Goal: Information Seeking & Learning: Learn about a topic

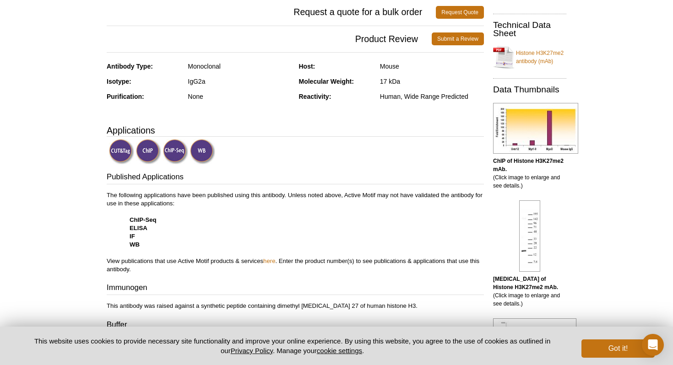
scroll to position [205, 0]
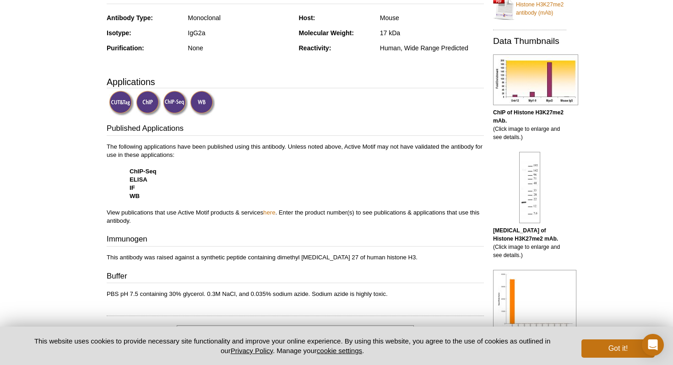
click at [112, 105] on img at bounding box center [121, 103] width 25 height 25
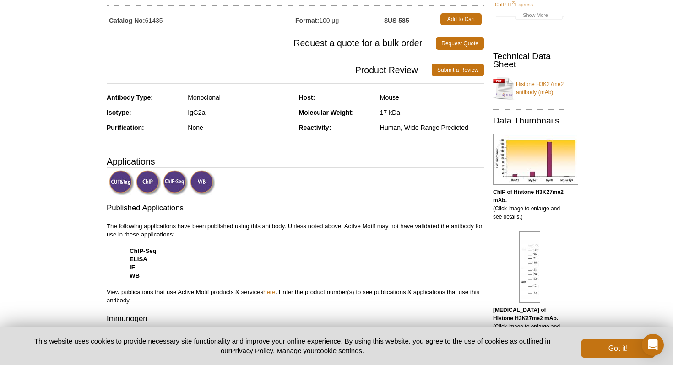
scroll to position [112, 0]
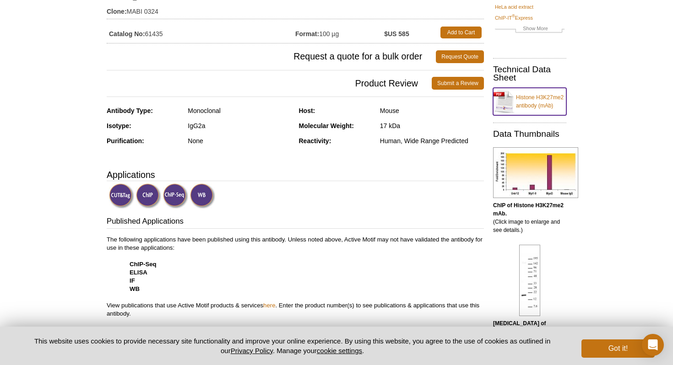
click at [501, 98] on link "Histone H3K27me2 antibody (mAb)" at bounding box center [529, 101] width 73 height 27
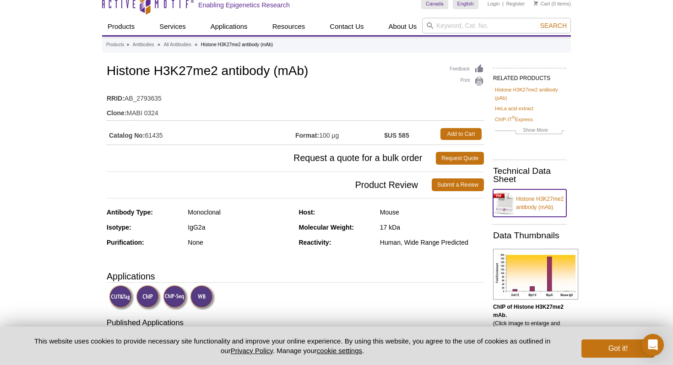
scroll to position [0, 0]
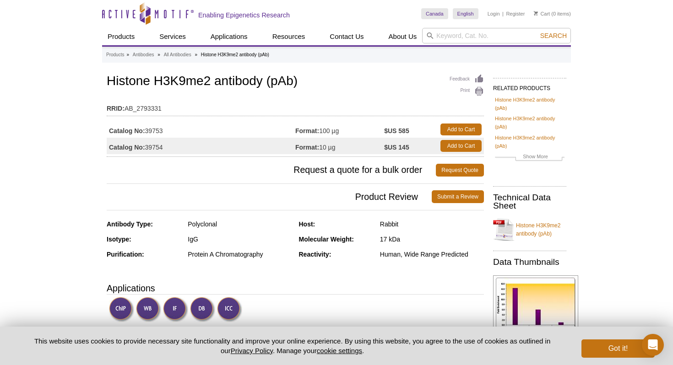
drag, startPoint x: 147, startPoint y: 147, endPoint x: 174, endPoint y: 146, distance: 27.0
click at [174, 146] on td "Catalog No: 39754" at bounding box center [201, 146] width 189 height 16
copy td "39754"
click at [462, 34] on input "search" at bounding box center [496, 36] width 149 height 16
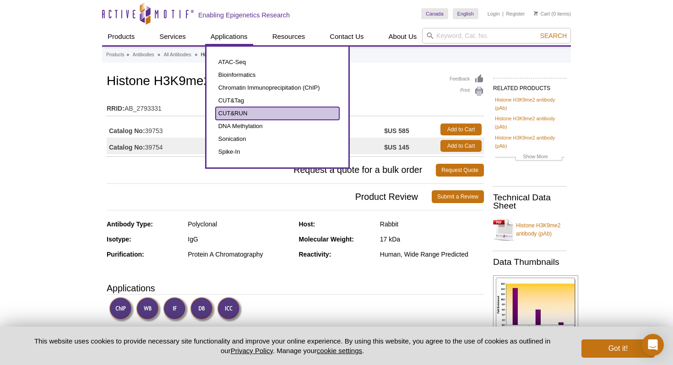
click at [239, 109] on link "CUT&RUN" at bounding box center [278, 113] width 124 height 13
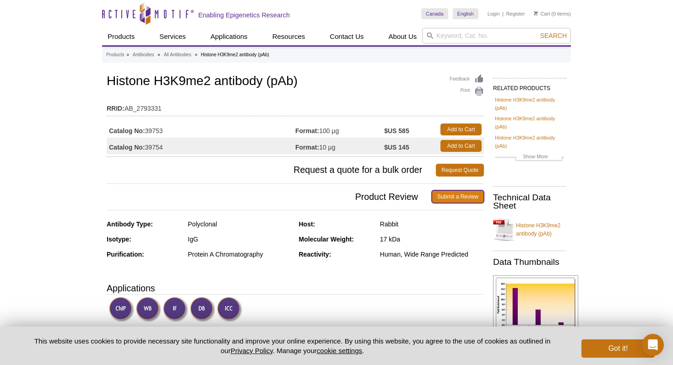
click at [470, 194] on link "Submit a Review" at bounding box center [458, 196] width 52 height 13
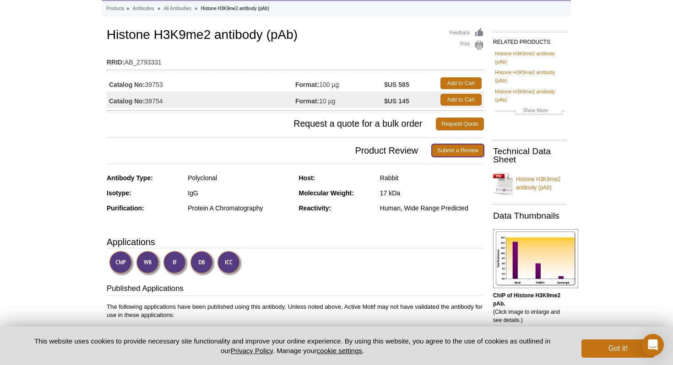
scroll to position [60, 0]
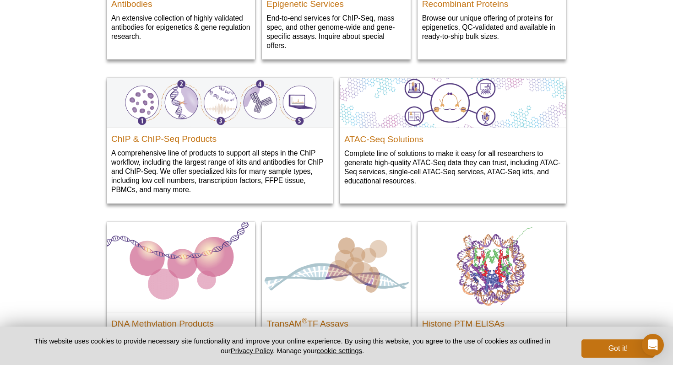
scroll to position [1076, 0]
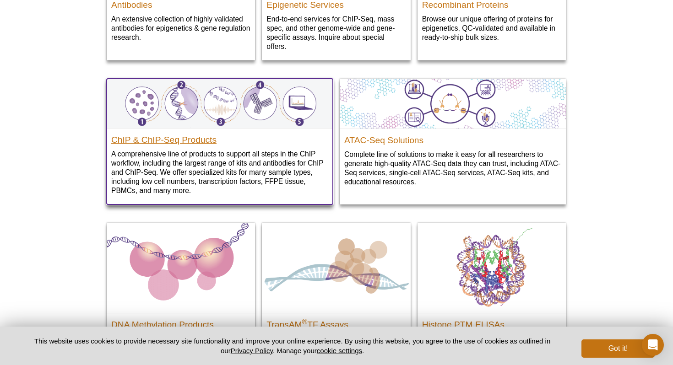
click at [199, 137] on h2 "ChIP & ChIP-Seq Products" at bounding box center [219, 138] width 217 height 14
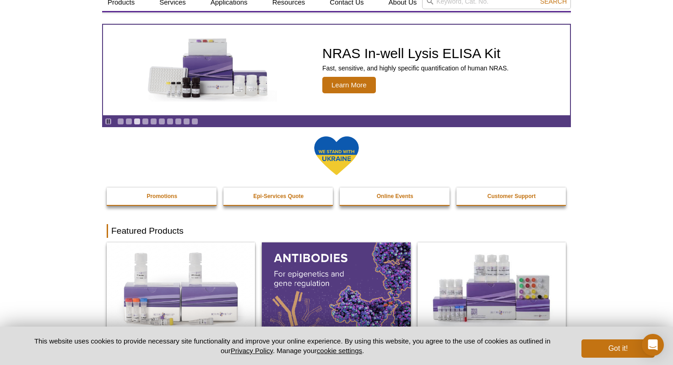
scroll to position [0, 0]
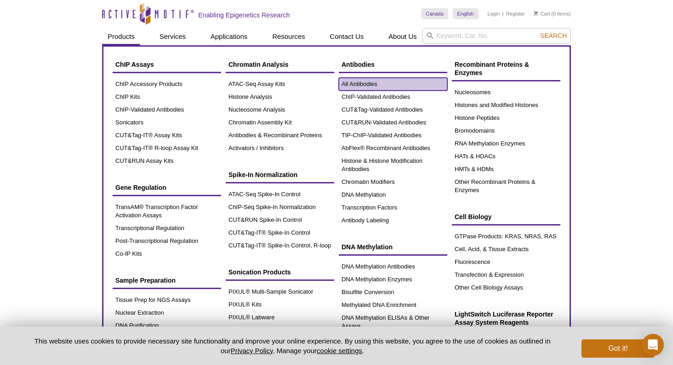
click at [367, 84] on link "All Antibodies" at bounding box center [393, 84] width 108 height 13
click at [362, 83] on link "All Antibodies" at bounding box center [393, 84] width 108 height 13
click at [357, 82] on link "All Antibodies" at bounding box center [393, 84] width 108 height 13
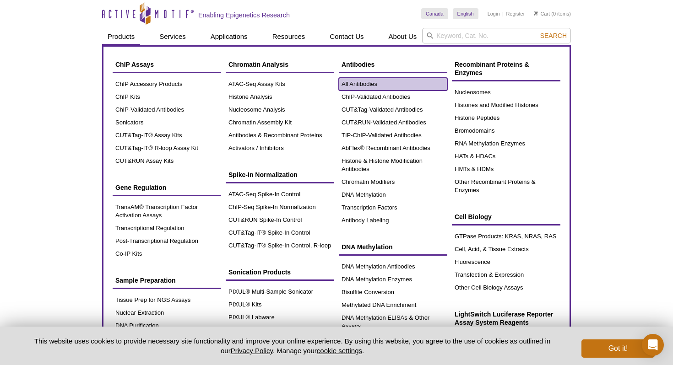
click at [367, 86] on link "All Antibodies" at bounding box center [393, 84] width 108 height 13
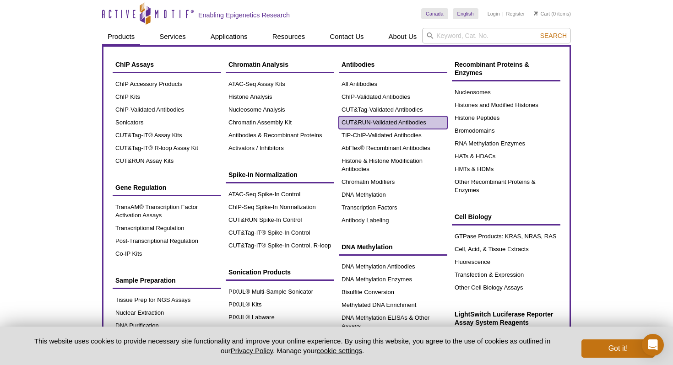
click at [389, 119] on link "CUT&RUN-Validated Antibodies" at bounding box center [393, 122] width 108 height 13
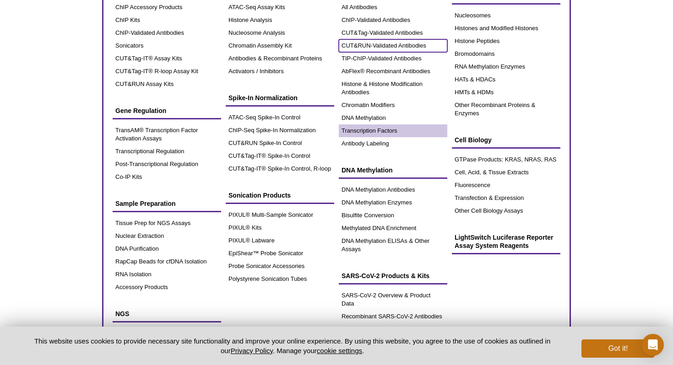
scroll to position [78, 0]
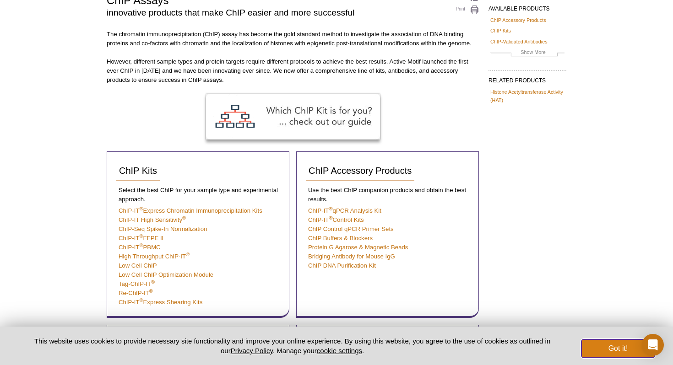
click at [605, 351] on button "Got it!" at bounding box center [617, 349] width 73 height 18
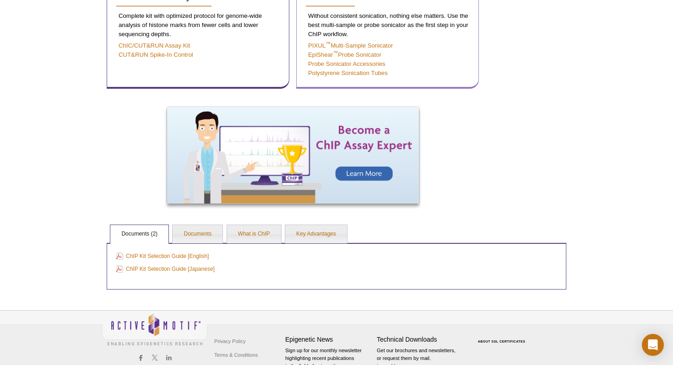
scroll to position [606, 0]
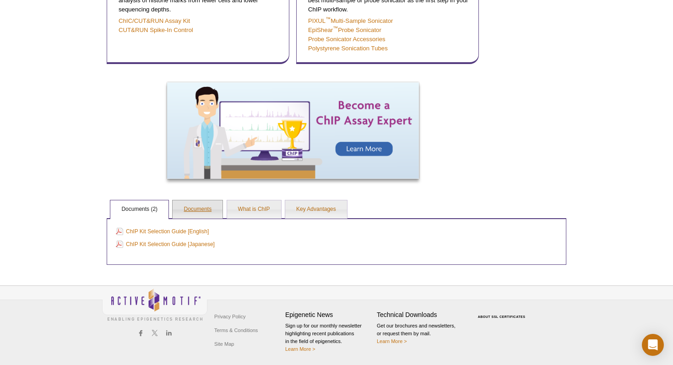
click at [196, 208] on link "Documents" at bounding box center [198, 209] width 50 height 18
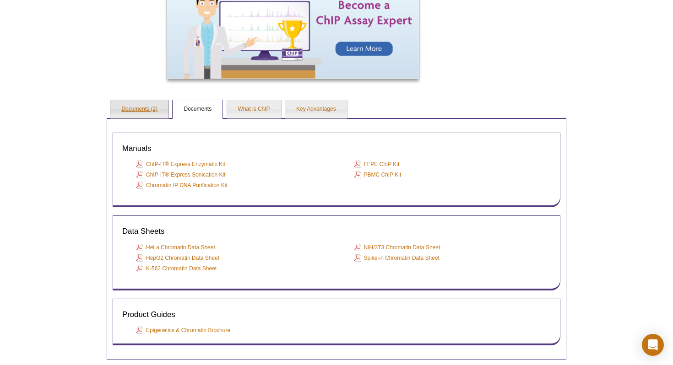
click at [147, 104] on link "Documents (2)" at bounding box center [139, 109] width 58 height 18
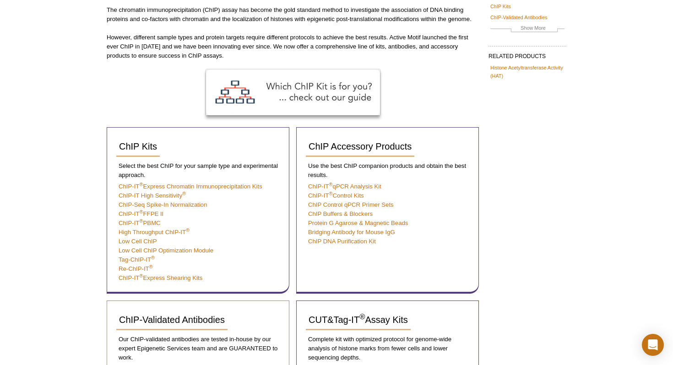
scroll to position [0, 0]
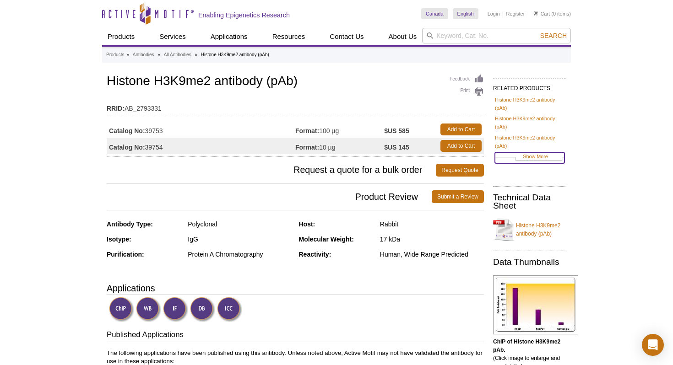
click at [532, 157] on link "Show More" at bounding box center [530, 157] width 70 height 11
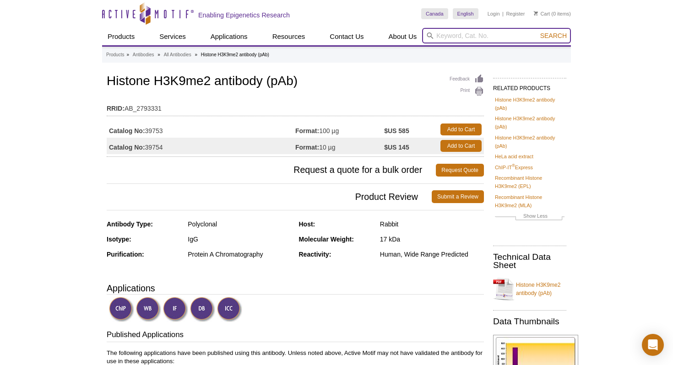
click at [511, 38] on input "search" at bounding box center [496, 36] width 149 height 16
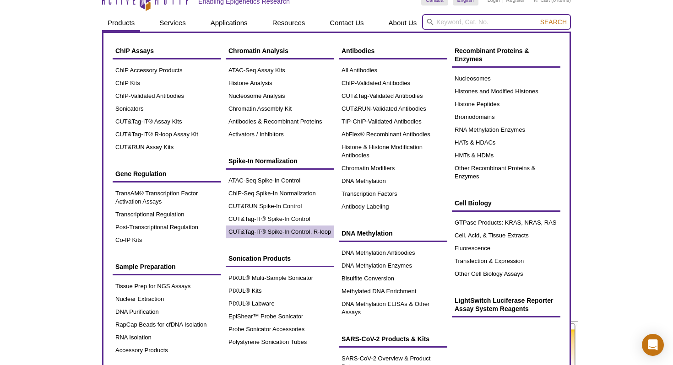
scroll to position [15, 0]
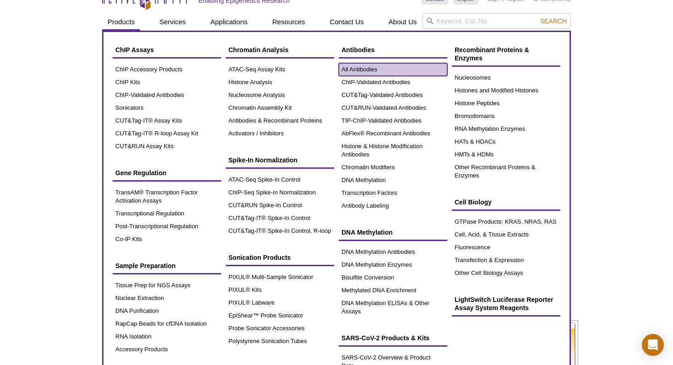
click at [366, 67] on link "All Antibodies" at bounding box center [393, 69] width 108 height 13
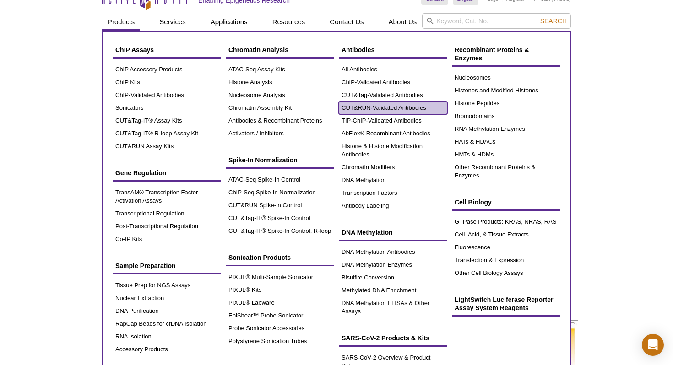
click at [378, 104] on link "CUT&RUN-Validated Antibodies" at bounding box center [393, 108] width 108 height 13
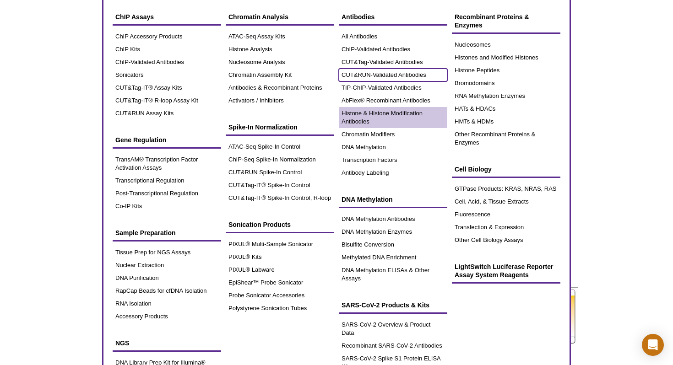
scroll to position [48, 0]
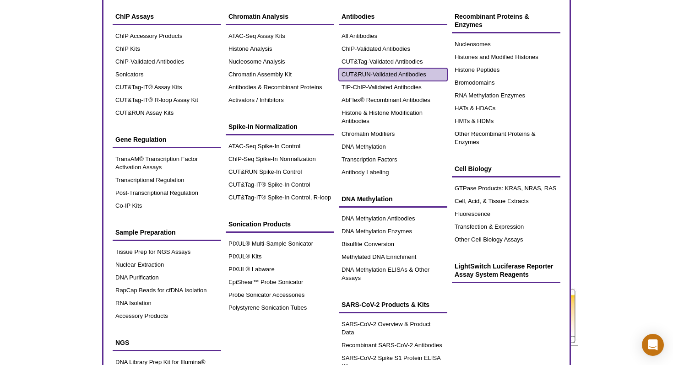
click at [384, 77] on link "CUT&RUN-Validated Antibodies" at bounding box center [393, 74] width 108 height 13
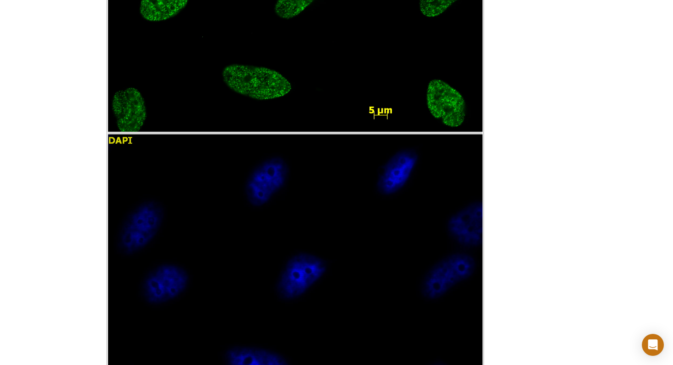
scroll to position [440, 0]
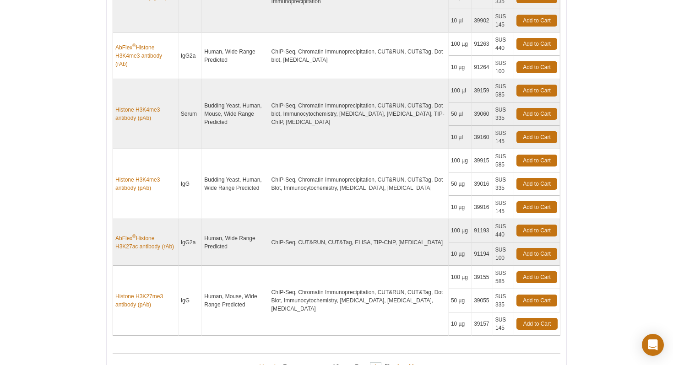
scroll to position [792, 0]
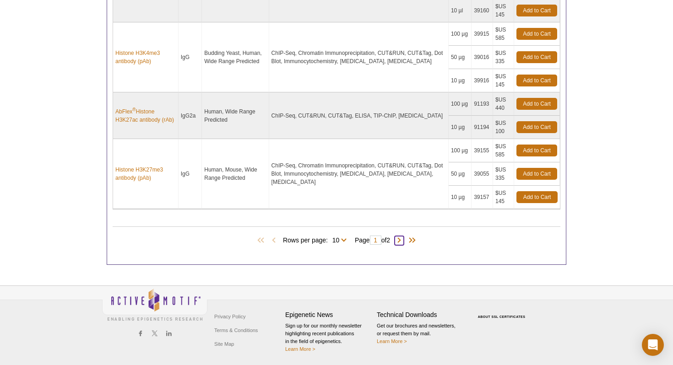
click at [403, 238] on span at bounding box center [398, 240] width 9 height 9
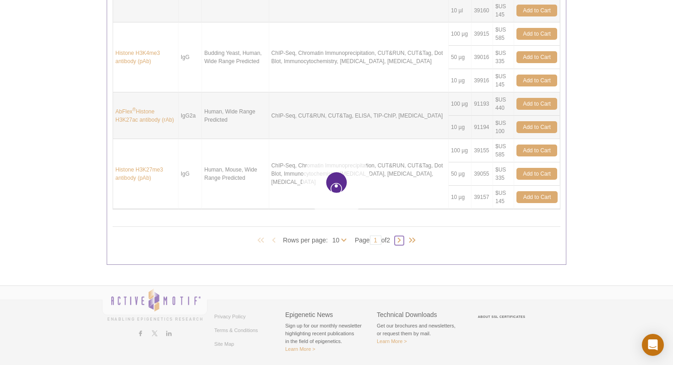
type input "2"
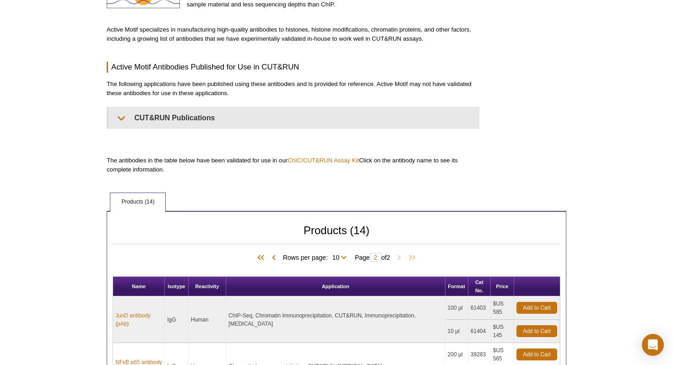
scroll to position [0, 0]
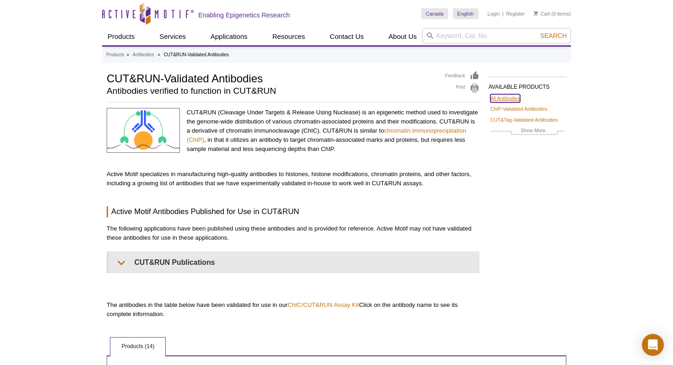
click at [513, 98] on link "All Antibodies" at bounding box center [505, 98] width 30 height 8
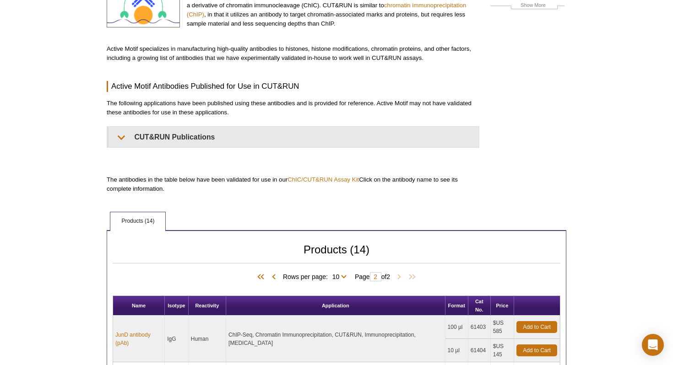
scroll to position [115, 0]
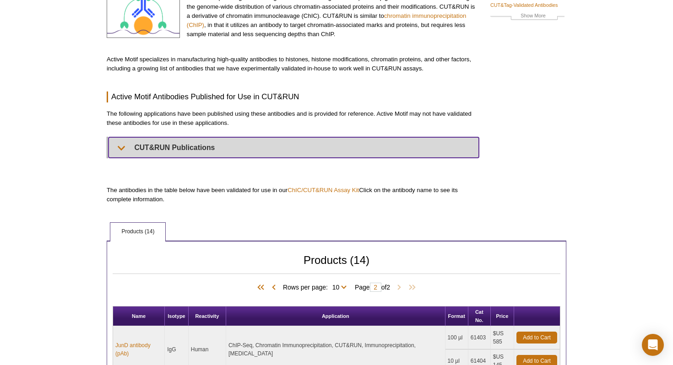
click at [186, 148] on summary "CUT&RUN Publications" at bounding box center [293, 147] width 370 height 21
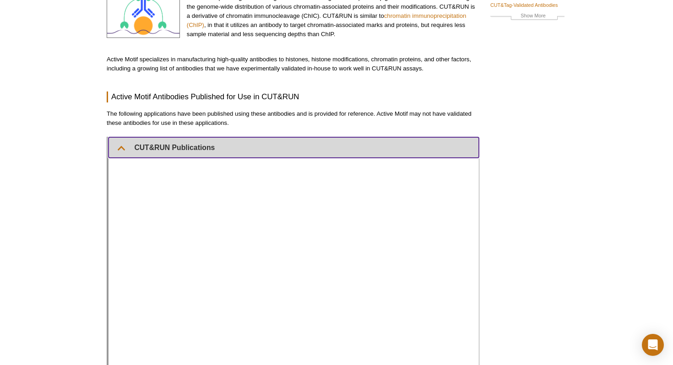
scroll to position [138, 0]
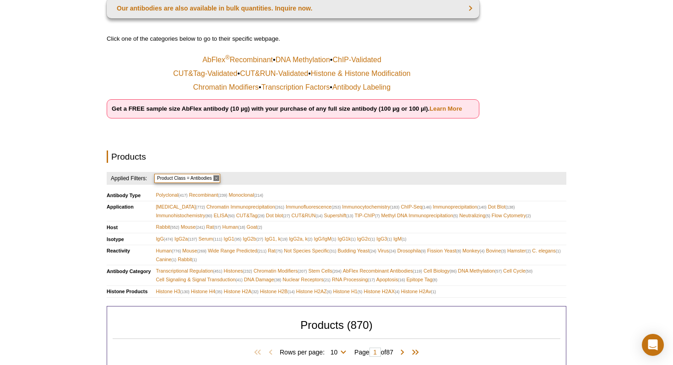
scroll to position [169, 0]
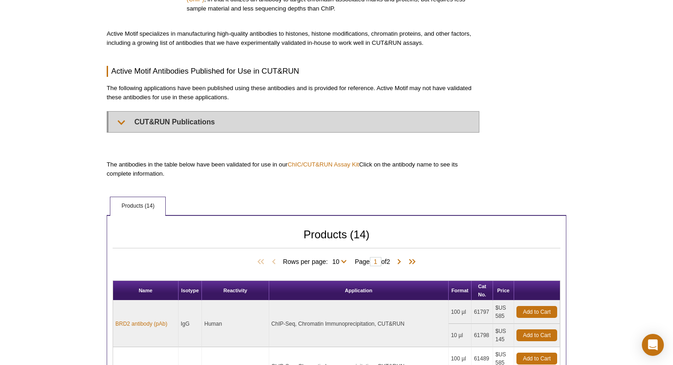
scroll to position [138, 0]
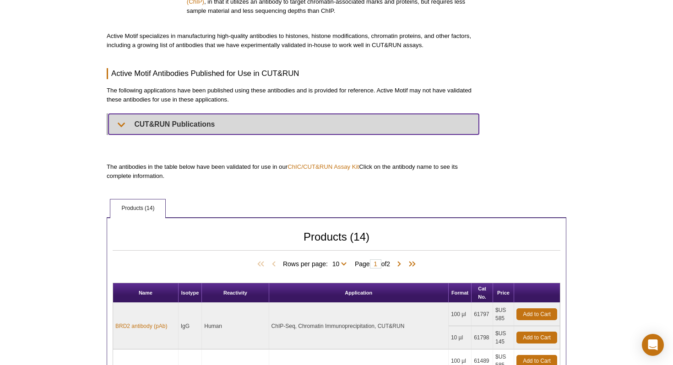
click at [250, 126] on summary "CUT&RUN Publications" at bounding box center [293, 124] width 370 height 21
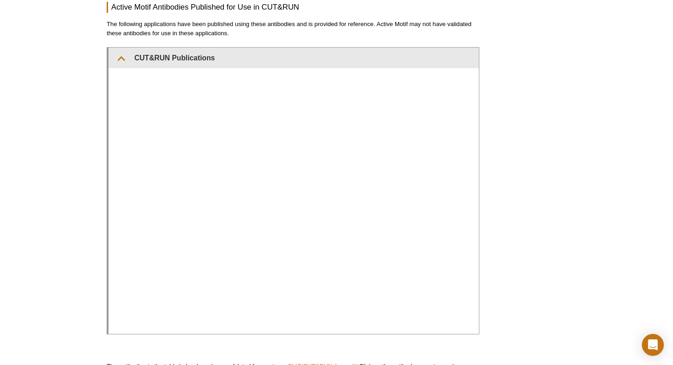
scroll to position [204, 0]
